Goal: Entertainment & Leisure: Browse casually

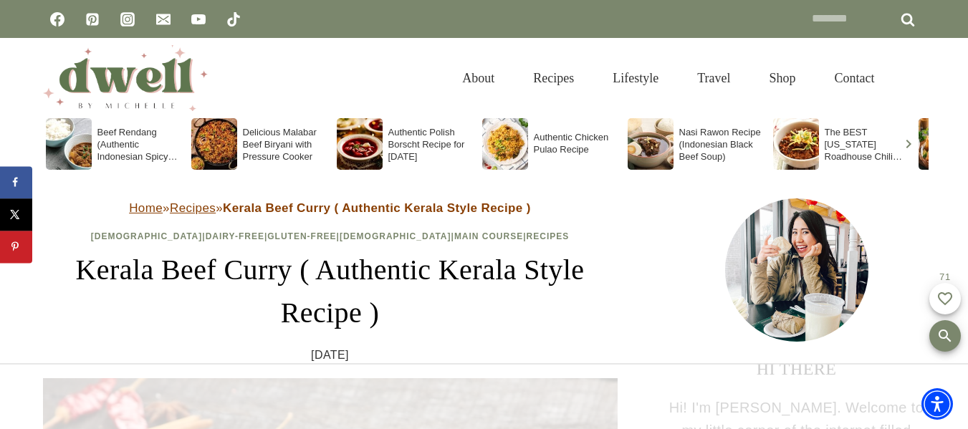
click at [644, 416] on div at bounding box center [484, 396] width 968 height 66
